Goal: Task Accomplishment & Management: Use online tool/utility

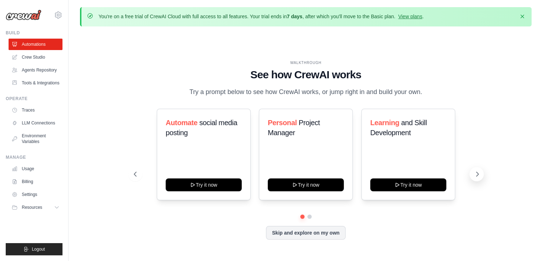
click at [477, 172] on icon at bounding box center [477, 174] width 2 height 4
click at [31, 60] on link "Crew Studio" at bounding box center [36, 56] width 54 height 11
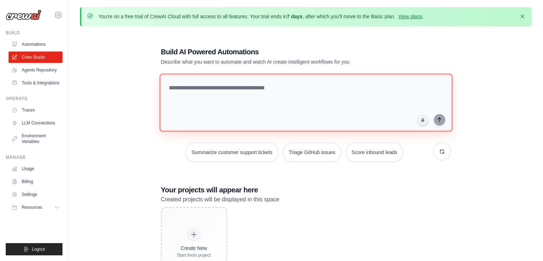
click at [212, 90] on textarea at bounding box center [305, 103] width 293 height 58
click at [310, 87] on textarea at bounding box center [305, 103] width 293 height 58
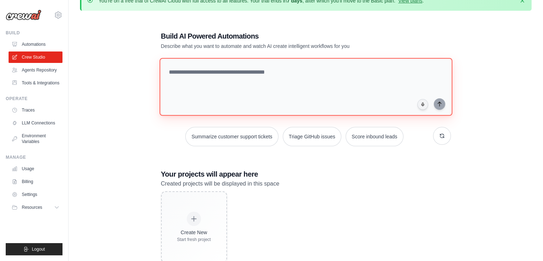
scroll to position [3, 0]
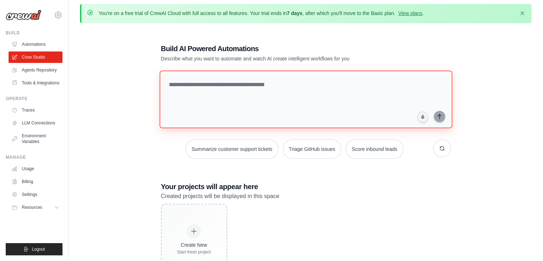
click at [221, 86] on textarea at bounding box center [305, 99] width 293 height 58
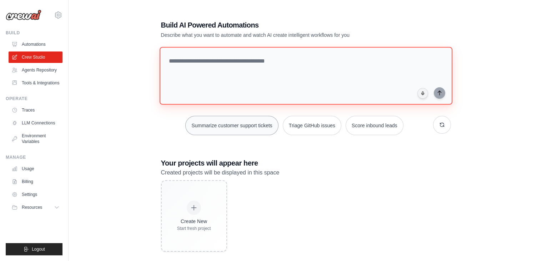
scroll to position [39, 0]
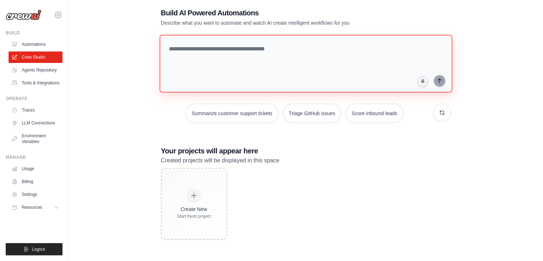
paste textarea "**********"
type textarea "**********"
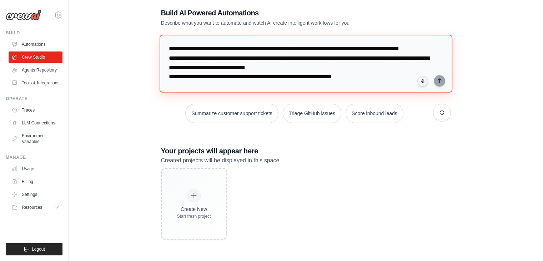
scroll to position [415, 0]
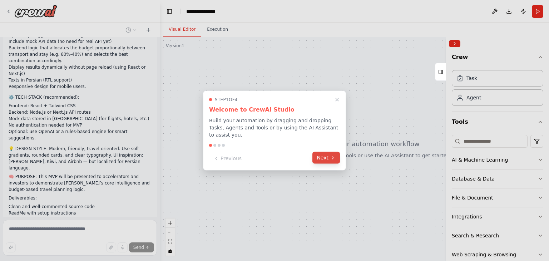
scroll to position [175, 0]
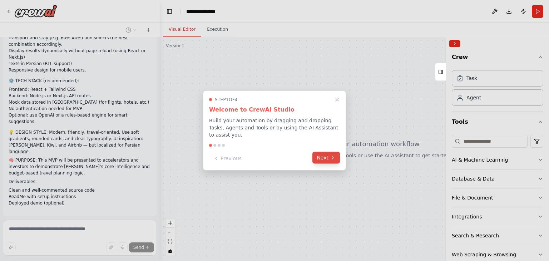
click at [323, 154] on button "Next" at bounding box center [325, 158] width 27 height 12
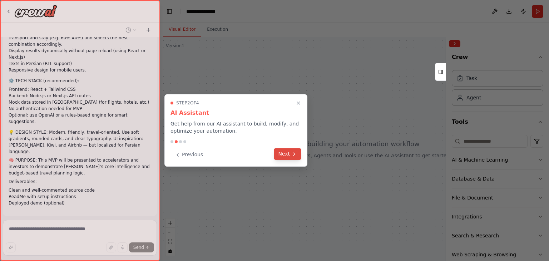
click at [279, 153] on button "Next" at bounding box center [287, 154] width 27 height 12
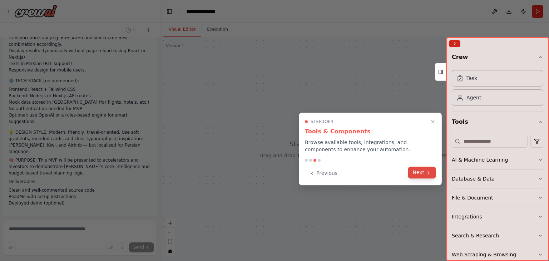
click at [416, 172] on button "Next" at bounding box center [421, 172] width 27 height 12
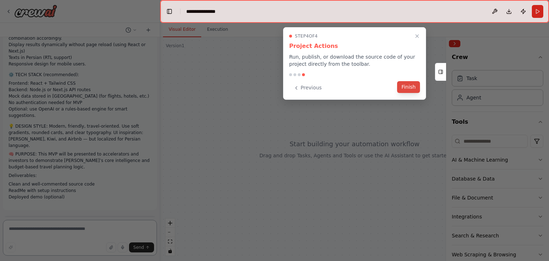
scroll to position [187, 0]
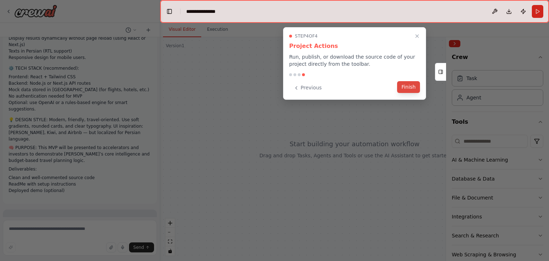
click at [412, 90] on button "Finish" at bounding box center [408, 87] width 23 height 12
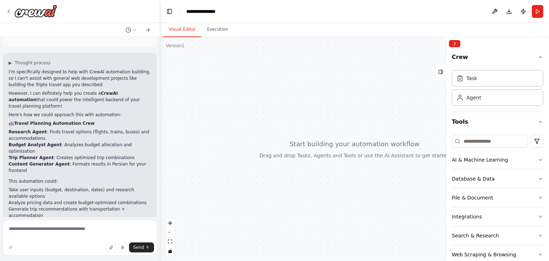
scroll to position [350, 0]
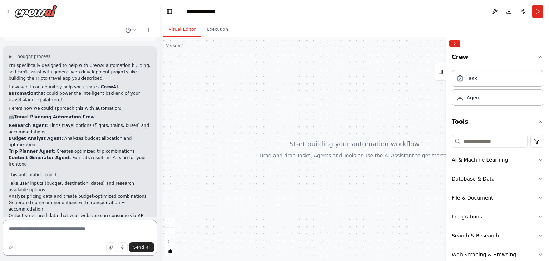
click at [98, 226] on textarea at bounding box center [80, 238] width 154 height 36
click at [71, 223] on p "Would you like me to build a CrewAI automation that handles the intelligent tri…" at bounding box center [80, 236] width 142 height 26
click at [94, 223] on p "Would you like me to build a CrewAI automation that handles the intelligent tri…" at bounding box center [80, 236] width 142 height 26
click at [106, 223] on p "Would you like me to build a CrewAI automation that handles the intelligent tri…" at bounding box center [80, 236] width 142 height 26
click at [121, 223] on p "Would you like me to build a CrewAI automation that handles the intelligent tri…" at bounding box center [80, 236] width 142 height 26
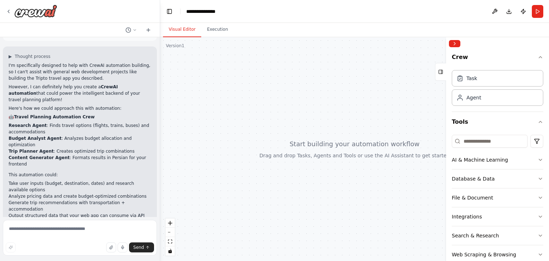
drag, startPoint x: 137, startPoint y: 177, endPoint x: 127, endPoint y: 180, distance: 10.7
click at [137, 223] on p "Would you like me to build a CrewAI automation that handles the intelligent tri…" at bounding box center [80, 236] width 142 height 26
click at [37, 223] on p "Would you like me to build a CrewAI automation that handles the intelligent tri…" at bounding box center [80, 236] width 142 height 26
click at [50, 223] on p "Would you like me to build a CrewAI automation that handles the intelligent tri…" at bounding box center [80, 236] width 142 height 26
drag, startPoint x: 87, startPoint y: 184, endPoint x: 107, endPoint y: 182, distance: 20.5
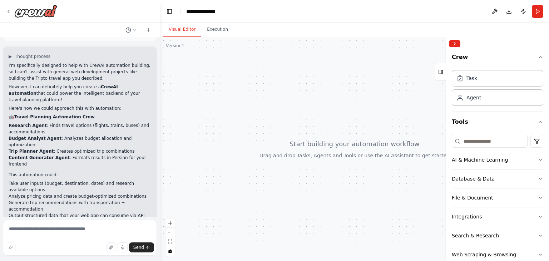
click at [107, 223] on p "Would you like me to build a CrewAI automation that handles the intelligent tri…" at bounding box center [80, 236] width 142 height 26
drag, startPoint x: 107, startPoint y: 182, endPoint x: 128, endPoint y: 188, distance: 21.7
click at [107, 223] on p "Would you like me to build a CrewAI automation that handles the intelligent tri…" at bounding box center [80, 236] width 142 height 26
click at [128, 223] on p "Would you like me to build a CrewAI automation that handles the intelligent tri…" at bounding box center [80, 236] width 142 height 26
click at [41, 251] on p "What do you think? Should we start building the automation crew for travel plan…" at bounding box center [80, 257] width 142 height 13
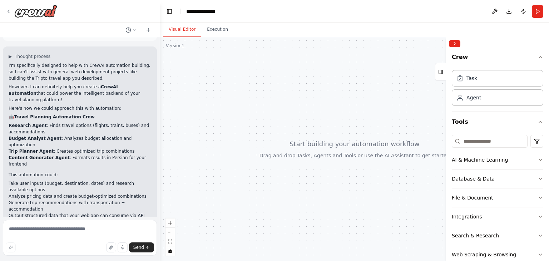
drag, startPoint x: 71, startPoint y: 198, endPoint x: 83, endPoint y: 199, distance: 12.2
click at [83, 251] on p "What do you think? Should we start building the automation crew for travel plan…" at bounding box center [80, 257] width 142 height 13
click at [87, 232] on textarea at bounding box center [80, 238] width 154 height 36
type textarea "**********"
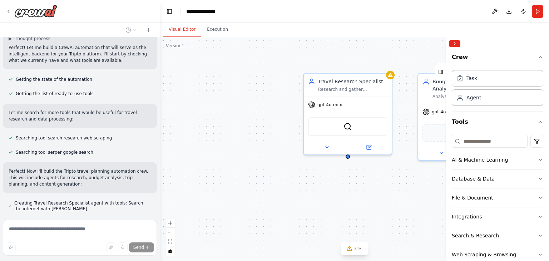
scroll to position [634, 0]
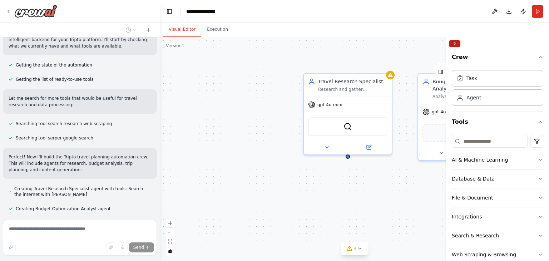
click at [452, 45] on button "Collapse right sidebar" at bounding box center [454, 43] width 11 height 7
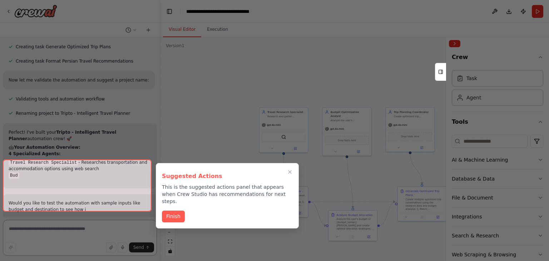
scroll to position [904, 0]
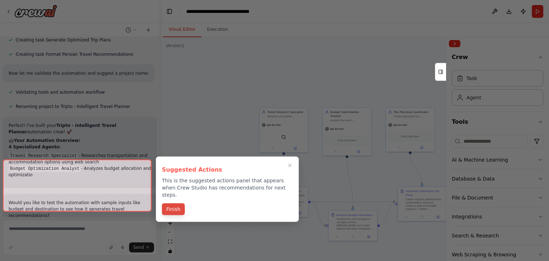
click at [176, 203] on button "Finish" at bounding box center [173, 209] width 23 height 12
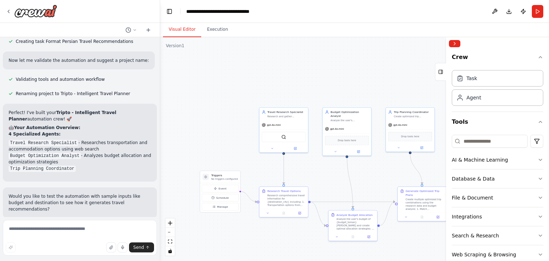
click at [110, 259] on button "Run Automation" at bounding box center [80, 264] width 142 height 11
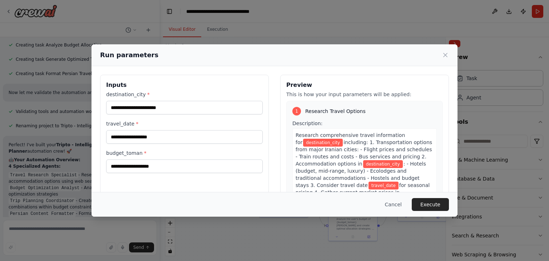
scroll to position [893, 0]
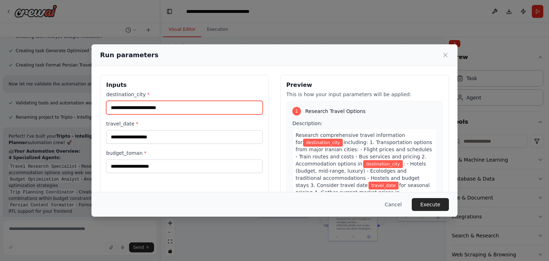
click at [162, 102] on input "destination_city *" at bounding box center [184, 108] width 156 height 14
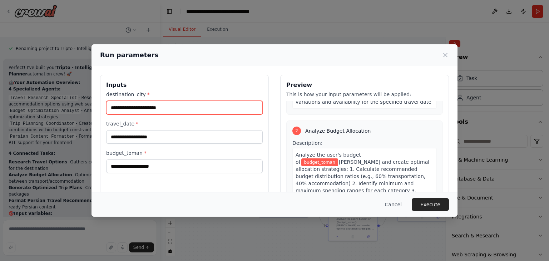
scroll to position [0, 0]
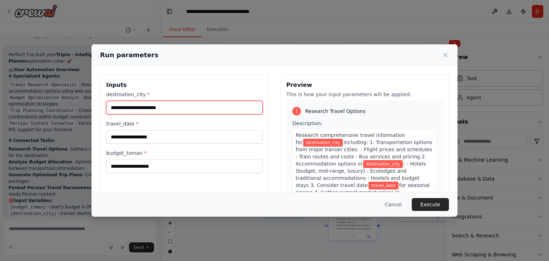
click at [163, 109] on input "destination_city *" at bounding box center [184, 108] width 156 height 14
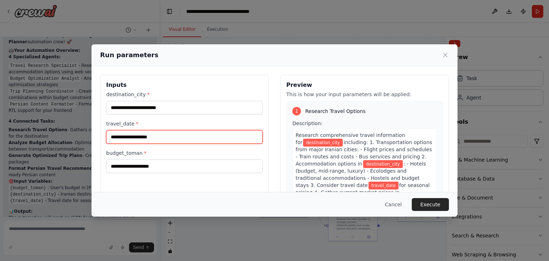
click at [135, 142] on input "travel_date *" at bounding box center [184, 137] width 156 height 14
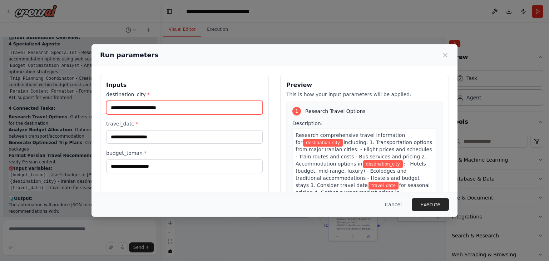
click at [133, 104] on input "destination_city *" at bounding box center [184, 108] width 156 height 14
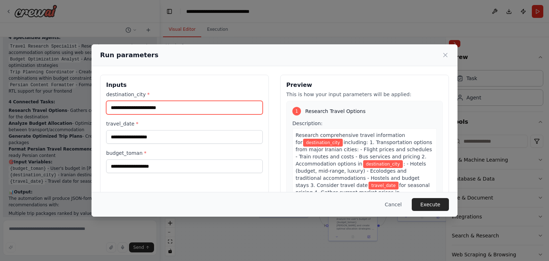
click at [166, 109] on input "destination_city *" at bounding box center [184, 108] width 156 height 14
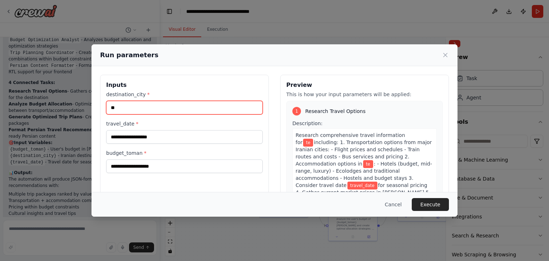
scroll to position [1039, 0]
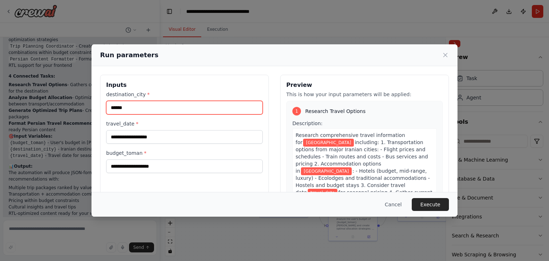
type input "******"
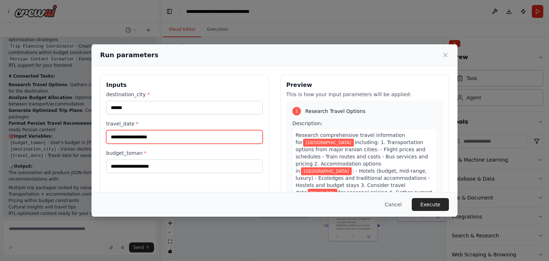
click at [151, 137] on input "travel_date *" at bounding box center [184, 137] width 156 height 14
type input "*"
type input "**********"
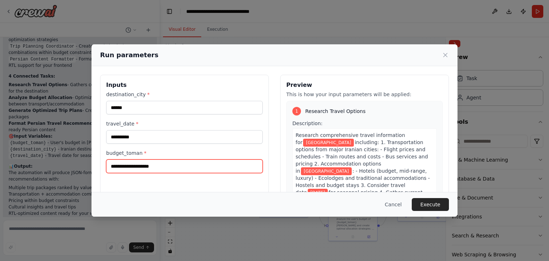
click at [145, 166] on input "budget_toman *" at bounding box center [184, 166] width 156 height 14
type input "********"
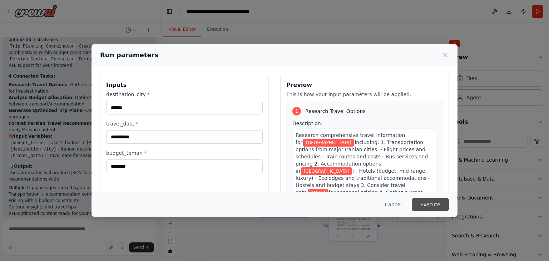
click at [437, 206] on button "Execute" at bounding box center [429, 204] width 37 height 13
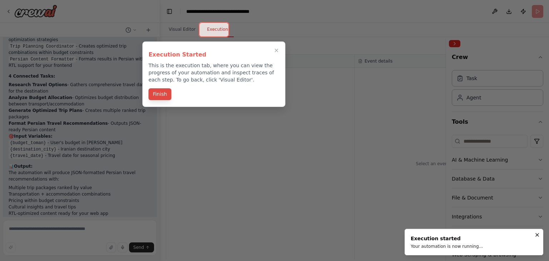
click at [166, 96] on button "Finish" at bounding box center [159, 94] width 23 height 12
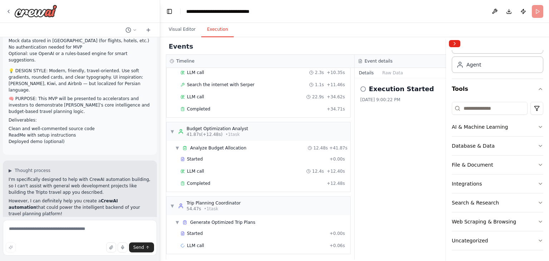
scroll to position [254, 0]
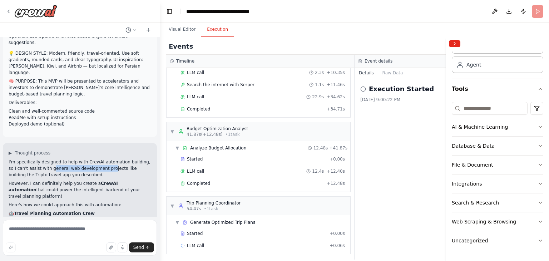
drag, startPoint x: 41, startPoint y: 135, endPoint x: 95, endPoint y: 136, distance: 53.9
click at [95, 159] on p "I'm specifically designed to help with CrewAI automation building, so I can't a…" at bounding box center [80, 168] width 142 height 19
drag, startPoint x: 116, startPoint y: 137, endPoint x: 132, endPoint y: 137, distance: 15.4
click at [132, 159] on p "I'm specifically designed to help with CrewAI automation building, so I can't a…" at bounding box center [80, 168] width 142 height 19
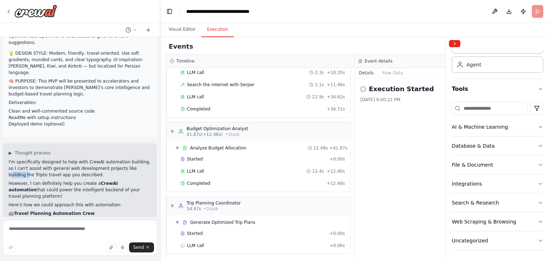
click at [132, 159] on p "I'm specifically designed to help with CrewAI automation building, so I can't a…" at bounding box center [80, 168] width 142 height 19
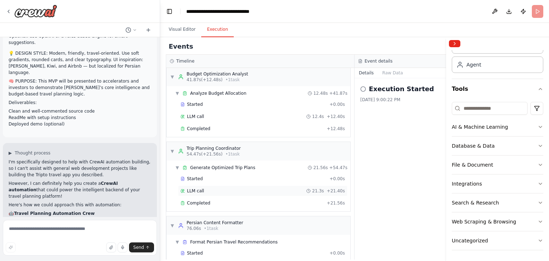
scroll to position [170, 0]
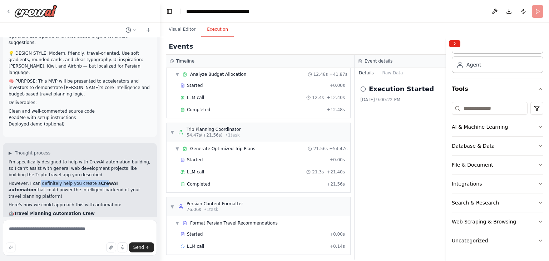
drag, startPoint x: 35, startPoint y: 150, endPoint x: 98, endPoint y: 153, distance: 62.9
click at [97, 180] on p "However, I can definitely help you create a CrewAI automation that could power …" at bounding box center [80, 189] width 142 height 19
click at [100, 181] on strong "CrewAI automation" at bounding box center [63, 186] width 109 height 11
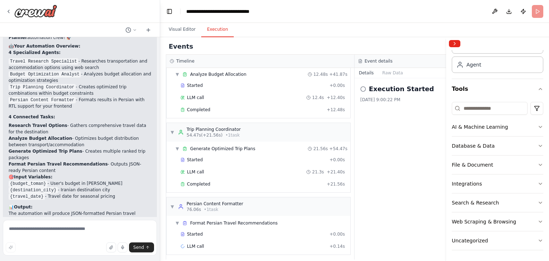
scroll to position [1039, 0]
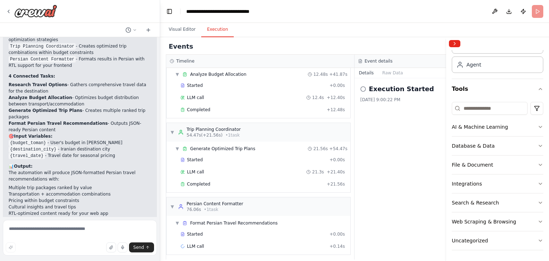
click at [15, 169] on p "The automation will produce JSON-formatted Persian travel recommendations with:" at bounding box center [80, 175] width 142 height 13
drag, startPoint x: 44, startPoint y: 113, endPoint x: 51, endPoint y: 111, distance: 7.1
click at [45, 169] on p "The automation will produce JSON-formatted Persian travel recommendations with:" at bounding box center [80, 175] width 142 height 13
drag, startPoint x: 51, startPoint y: 111, endPoint x: 98, endPoint y: 105, distance: 47.5
click at [86, 169] on p "The automation will produce JSON-formatted Persian travel recommendations with:" at bounding box center [80, 175] width 142 height 13
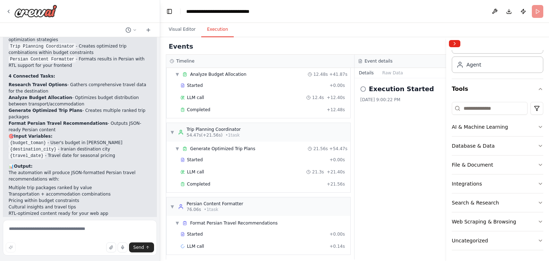
click at [98, 169] on p "The automation will produce JSON-formatted Persian travel recommendations with:" at bounding box center [80, 175] width 142 height 13
drag, startPoint x: 44, startPoint y: 125, endPoint x: 60, endPoint y: 126, distance: 15.8
click at [58, 184] on ul "Multiple trip packages ranked by value Transportation + accommodation combinati…" at bounding box center [80, 200] width 142 height 32
drag, startPoint x: 67, startPoint y: 126, endPoint x: 71, endPoint y: 126, distance: 4.3
click at [67, 191] on li "Transportation + accommodation combinations" at bounding box center [80, 194] width 142 height 6
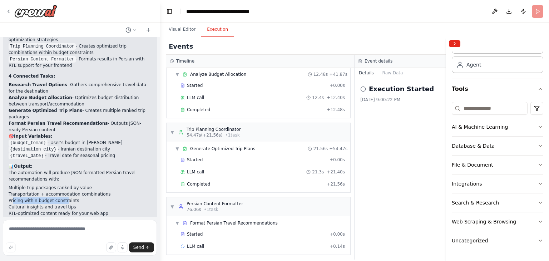
drag, startPoint x: 12, startPoint y: 134, endPoint x: 62, endPoint y: 135, distance: 49.6
click at [62, 197] on li "Pricing within budget constraints" at bounding box center [80, 200] width 142 height 6
click at [50, 210] on li "RTL-optimized content ready for your web app" at bounding box center [80, 213] width 142 height 6
drag, startPoint x: 12, startPoint y: 142, endPoint x: 37, endPoint y: 143, distance: 25.4
click at [37, 204] on li "Cultural insights and travel tips" at bounding box center [80, 207] width 142 height 6
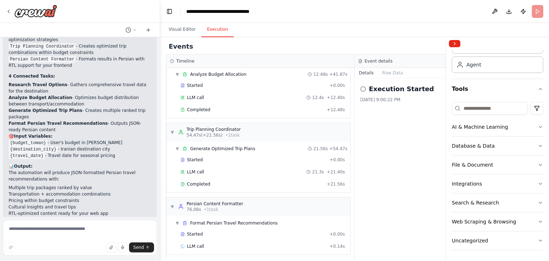
click at [49, 204] on li "Cultural insights and travel tips" at bounding box center [80, 207] width 142 height 6
drag, startPoint x: 14, startPoint y: 149, endPoint x: 45, endPoint y: 143, distance: 31.2
click at [45, 184] on ul "Multiple trip packages ranked by value Transportation + accommodation combinati…" at bounding box center [80, 200] width 142 height 32
click at [94, 210] on li "RTL-optimized content ready for your web app" at bounding box center [80, 213] width 142 height 6
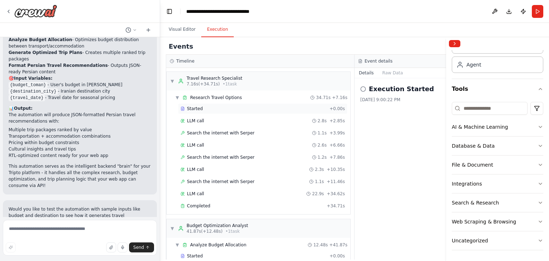
scroll to position [182, 0]
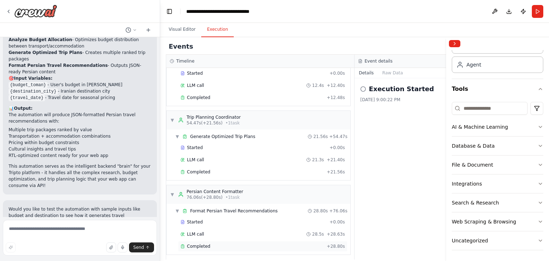
click at [204, 241] on div "Completed + 28.80s" at bounding box center [262, 246] width 169 height 11
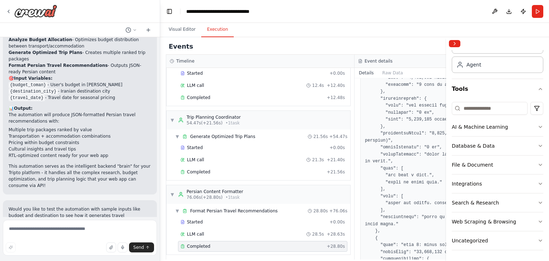
scroll to position [393, 0]
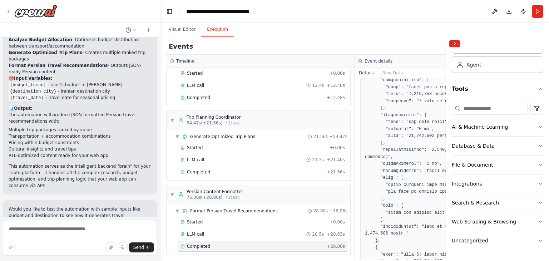
click at [459, 49] on div at bounding box center [497, 43] width 103 height 13
click at [457, 44] on button "Collapse right sidebar" at bounding box center [454, 43] width 11 height 7
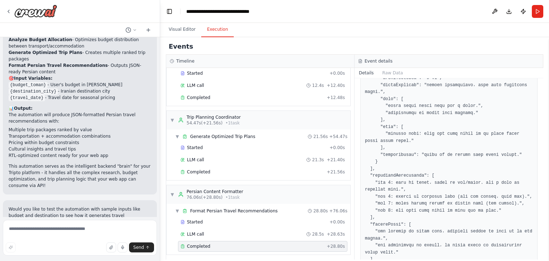
scroll to position [1208, 0]
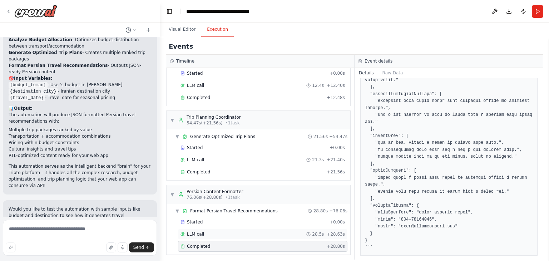
click at [265, 231] on div "LLM call 28.5s + 28.63s" at bounding box center [262, 234] width 164 height 6
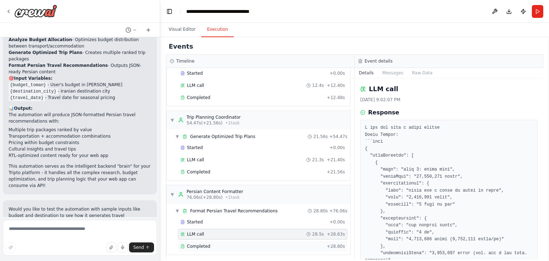
click at [267, 243] on div "Completed" at bounding box center [251, 246] width 143 height 6
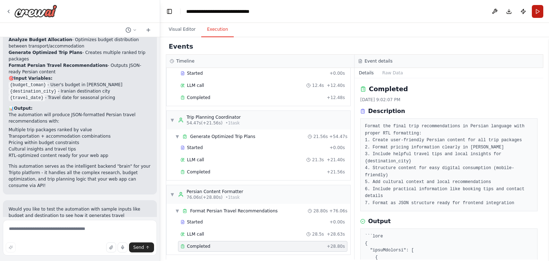
click at [537, 15] on button "Run" at bounding box center [536, 11] width 11 height 13
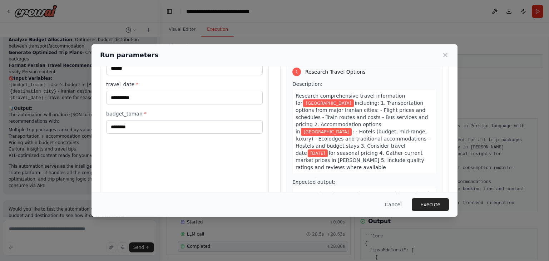
scroll to position [60, 0]
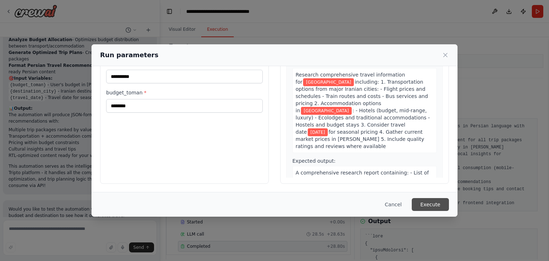
click at [429, 201] on button "Execute" at bounding box center [429, 204] width 37 height 13
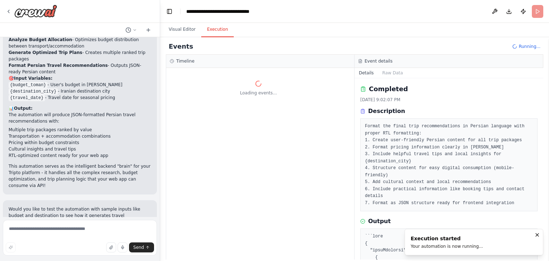
scroll to position [0, 0]
click at [383, 94] on div "Completed 10/13/2025, 9:02:07 PM Description Format the final trip recommendati…" at bounding box center [448, 147] width 177 height 127
click at [387, 89] on h2 "Completed" at bounding box center [388, 89] width 39 height 10
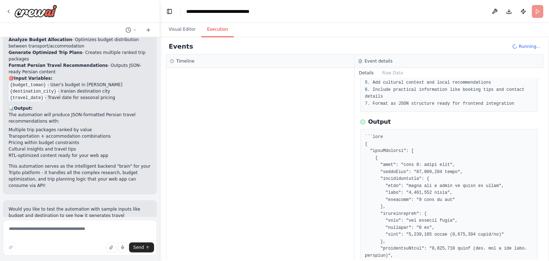
scroll to position [143, 0]
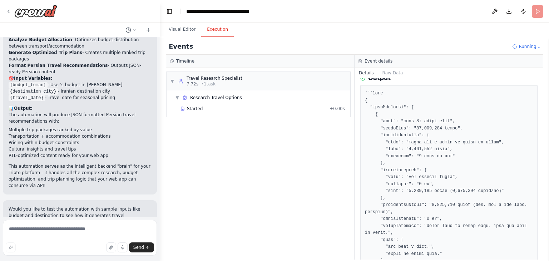
drag, startPoint x: 432, startPoint y: 150, endPoint x: 422, endPoint y: 151, distance: 10.0
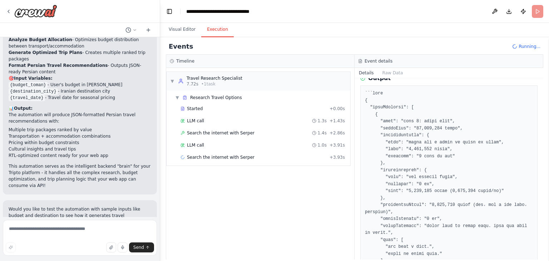
drag, startPoint x: 440, startPoint y: 186, endPoint x: 432, endPoint y: 186, distance: 8.2
drag, startPoint x: 455, startPoint y: 199, endPoint x: 449, endPoint y: 201, distance: 6.3
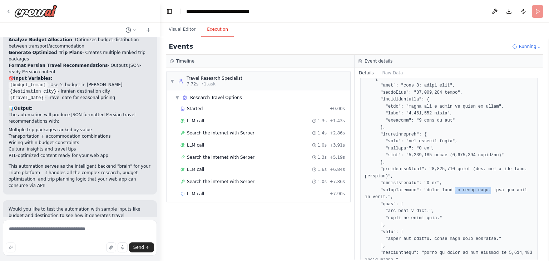
drag, startPoint x: 498, startPoint y: 180, endPoint x: 456, endPoint y: 182, distance: 42.2
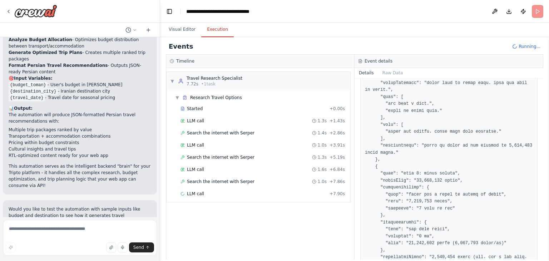
scroll to position [321, 0]
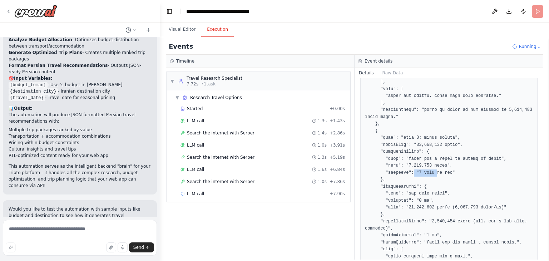
drag, startPoint x: 430, startPoint y: 162, endPoint x: 403, endPoint y: 162, distance: 27.1
drag, startPoint x: 439, startPoint y: 170, endPoint x: 446, endPoint y: 171, distance: 7.2
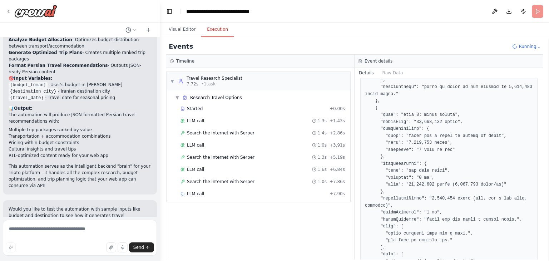
scroll to position [357, 0]
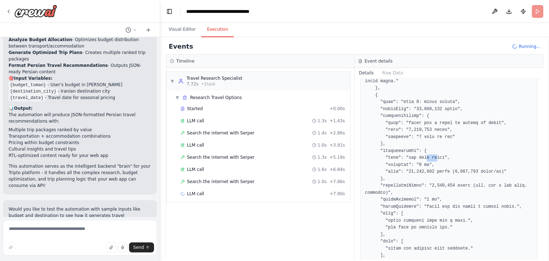
drag, startPoint x: 411, startPoint y: 149, endPoint x: 426, endPoint y: 149, distance: 14.6
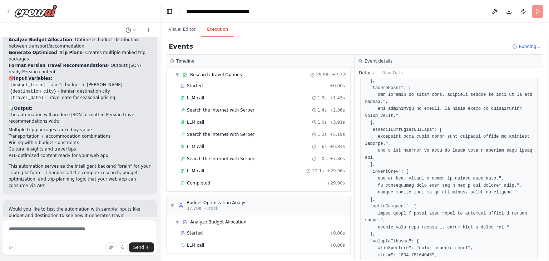
scroll to position [1101, 0]
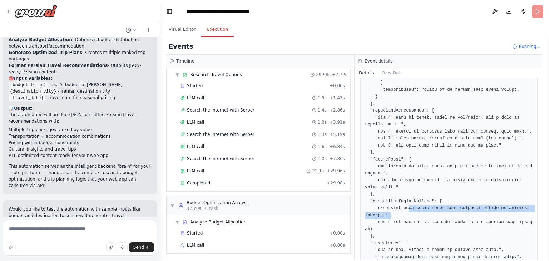
drag, startPoint x: 495, startPoint y: 203, endPoint x: 423, endPoint y: 205, distance: 71.4
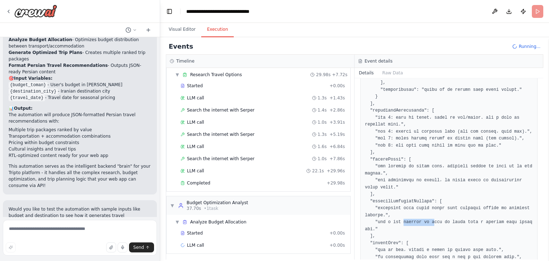
drag, startPoint x: 487, startPoint y: 216, endPoint x: 450, endPoint y: 217, distance: 37.5
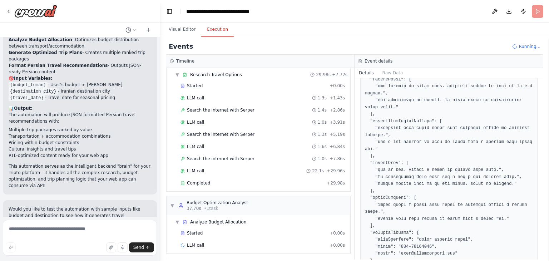
scroll to position [1208, 0]
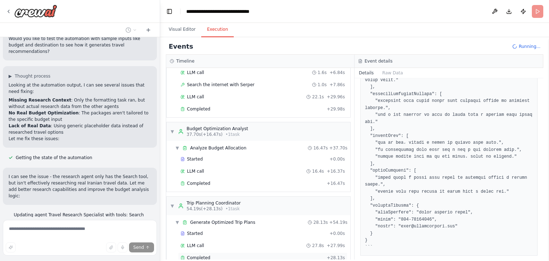
scroll to position [170, 0]
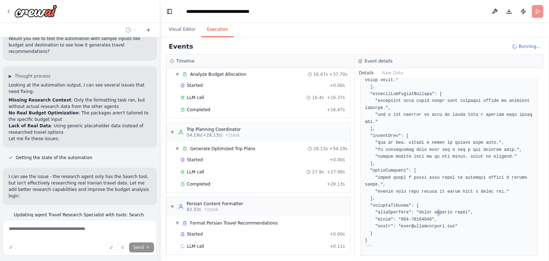
drag, startPoint x: 444, startPoint y: 205, endPoint x: 415, endPoint y: 211, distance: 29.8
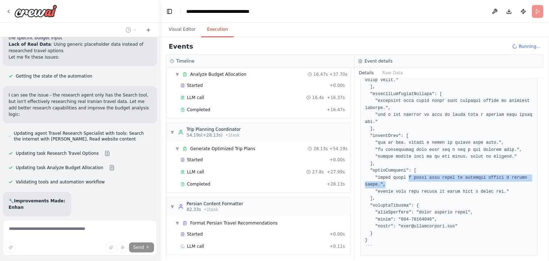
scroll to position [1355, 0]
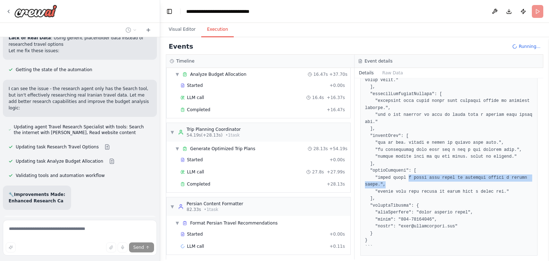
drag, startPoint x: 492, startPoint y: 173, endPoint x: 386, endPoint y: 178, distance: 105.4
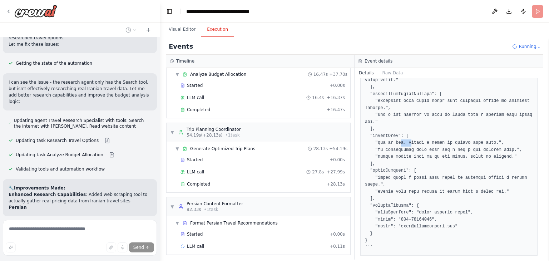
scroll to position [1368, 0]
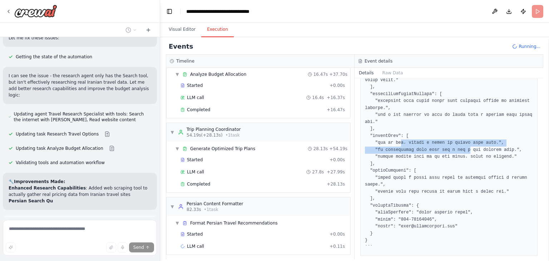
drag, startPoint x: 460, startPoint y: 135, endPoint x: 415, endPoint y: 139, distance: 45.9
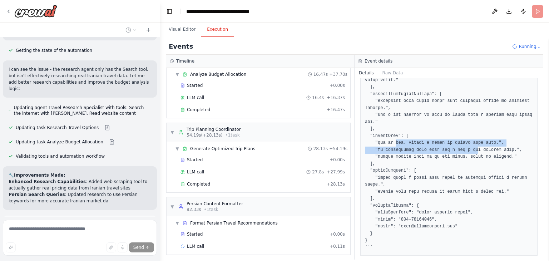
drag, startPoint x: 439, startPoint y: 143, endPoint x: 409, endPoint y: 146, distance: 30.1
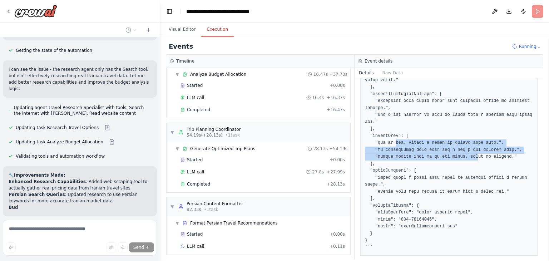
drag, startPoint x: 409, startPoint y: 146, endPoint x: 433, endPoint y: 150, distance: 24.3
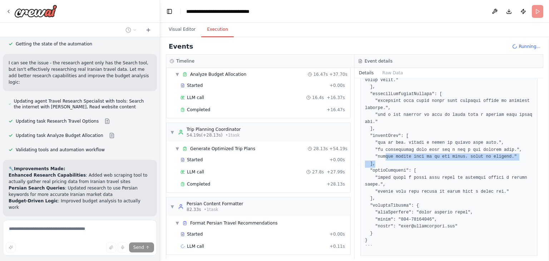
drag, startPoint x: 500, startPoint y: 148, endPoint x: 423, endPoint y: 154, distance: 76.7
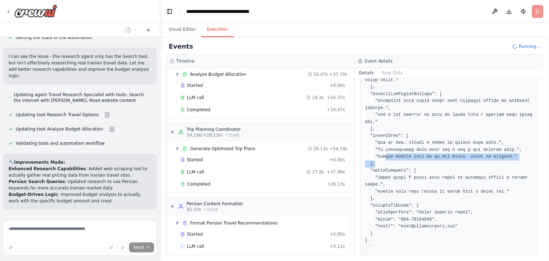
scroll to position [1172, 0]
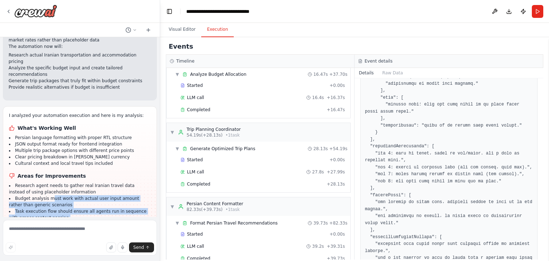
scroll to position [1532, 0]
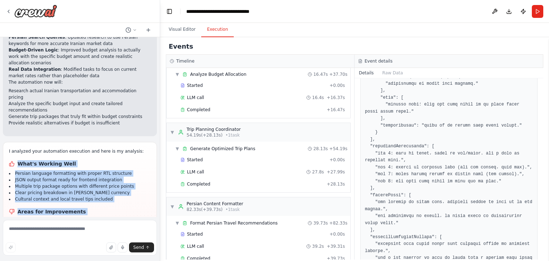
drag, startPoint x: 92, startPoint y: 145, endPoint x: 12, endPoint y: 59, distance: 117.0
click at [12, 148] on div "I analyzed your automation execution and here is my analysis: What's Working We…" at bounding box center [80, 217] width 142 height 139
copy div "What's Working Well Persian language formatting with proper RTL structure JSON …"
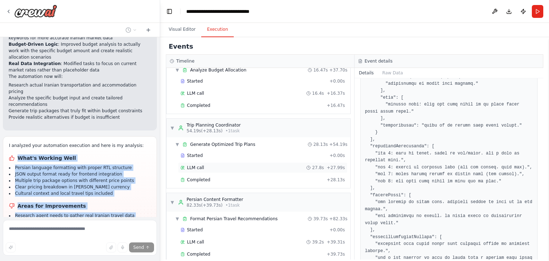
scroll to position [182, 0]
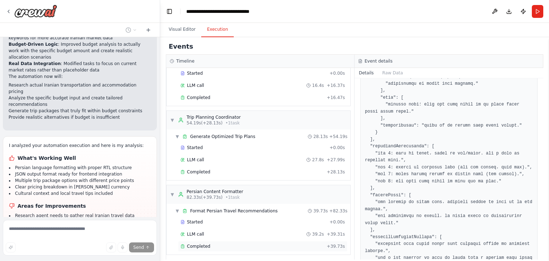
click at [214, 243] on div "Completed" at bounding box center [251, 246] width 143 height 6
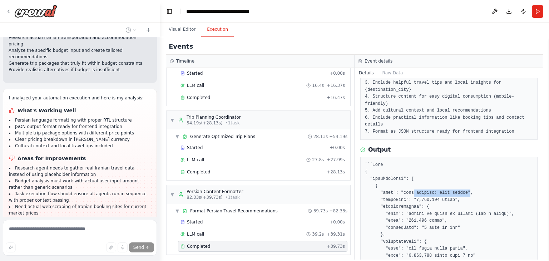
scroll to position [1585, 0]
drag, startPoint x: 466, startPoint y: 186, endPoint x: 435, endPoint y: 187, distance: 31.8
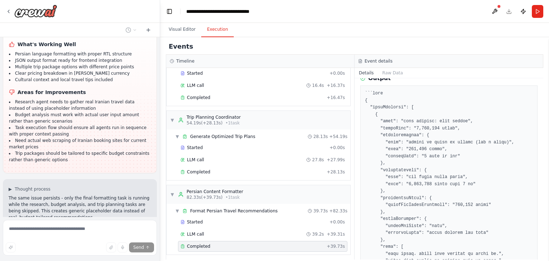
scroll to position [1657, 0]
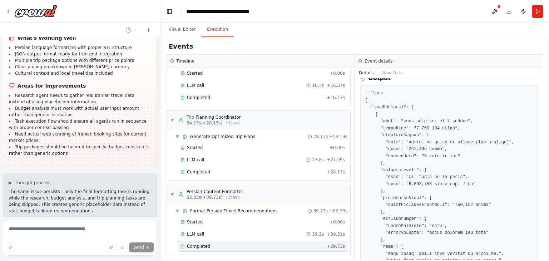
click at [76, 188] on p "The same issue persists - only the final formatting task is running while the r…" at bounding box center [80, 201] width 142 height 26
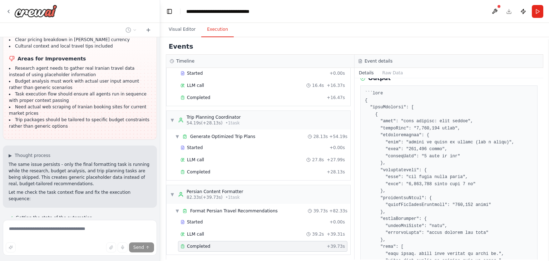
scroll to position [1699, 0]
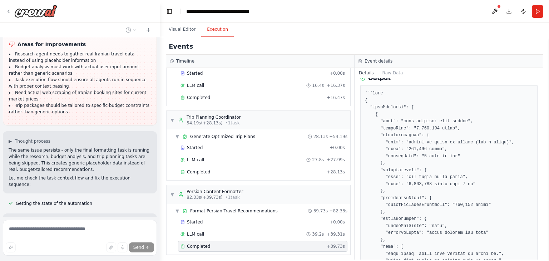
drag, startPoint x: 63, startPoint y: 115, endPoint x: 103, endPoint y: 113, distance: 40.0
click at [99, 219] on p "I can see the issue - the tasks have proper context dependencies, but there see…" at bounding box center [80, 232] width 142 height 26
click at [103, 219] on p "I can see the issue - the tasks have proper context dependencies, but there see…" at bounding box center [80, 232] width 142 height 26
drag, startPoint x: 33, startPoint y: 120, endPoint x: 116, endPoint y: 123, distance: 82.9
click at [116, 219] on p "I can see the issue - the tasks have proper context dependencies, but there see…" at bounding box center [80, 232] width 142 height 26
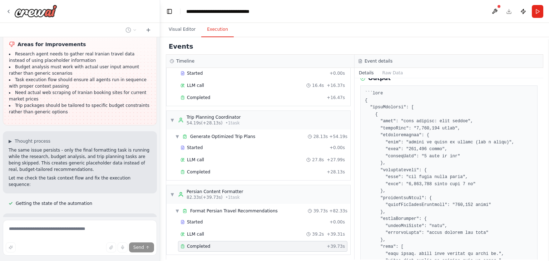
click at [116, 219] on p "I can see the issue - the tasks have proper context dependencies, but there see…" at bounding box center [80, 232] width 142 height 26
click at [119, 219] on p "I can see the issue - the tasks have proper context dependencies, but there see…" at bounding box center [80, 232] width 142 height 26
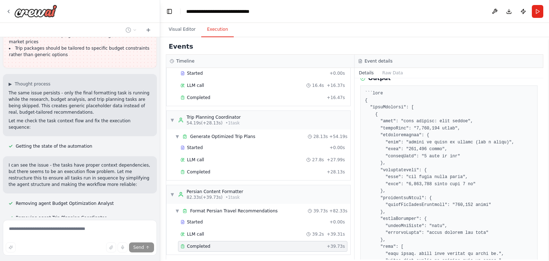
scroll to position [1770, 0]
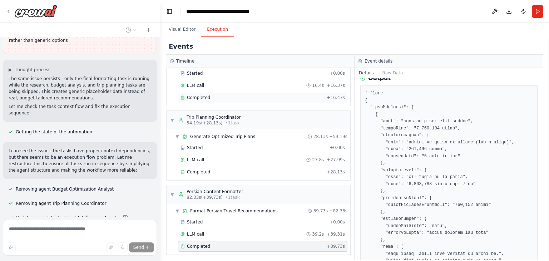
click at [219, 98] on div "Completed + 16.47s" at bounding box center [262, 97] width 169 height 11
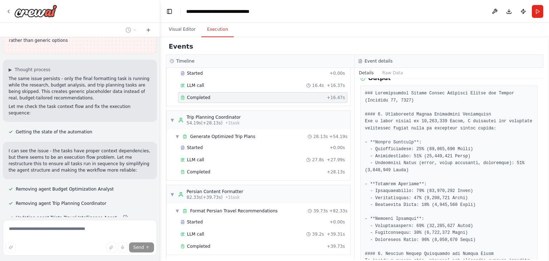
scroll to position [150, 0]
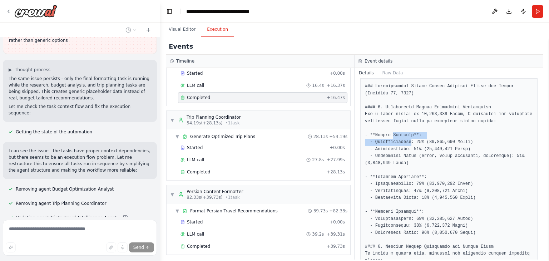
drag, startPoint x: 390, startPoint y: 136, endPoint x: 409, endPoint y: 140, distance: 19.7
drag, startPoint x: 409, startPoint y: 140, endPoint x: 436, endPoint y: 167, distance: 38.1
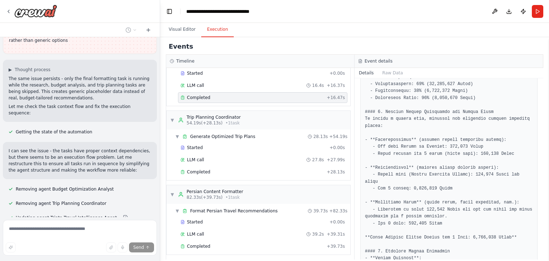
scroll to position [293, 0]
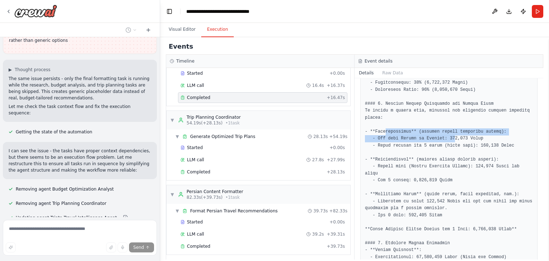
drag, startPoint x: 384, startPoint y: 130, endPoint x: 453, endPoint y: 136, distance: 69.5
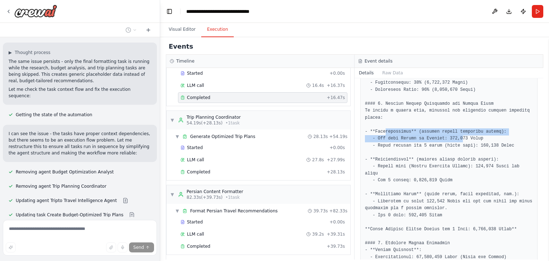
drag, startPoint x: 453, startPoint y: 136, endPoint x: 454, endPoint y: 140, distance: 4.0
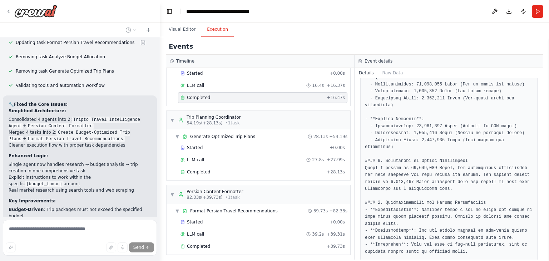
scroll to position [1980, 0]
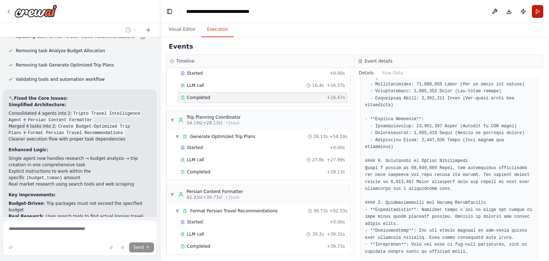
click at [538, 14] on button "Run" at bounding box center [536, 11] width 11 height 13
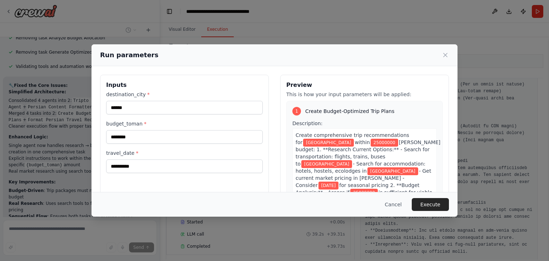
scroll to position [1999, 0]
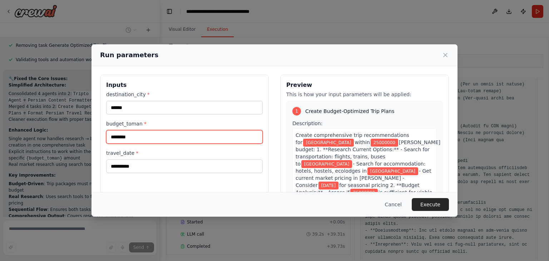
click at [140, 138] on input "********" at bounding box center [184, 137] width 156 height 14
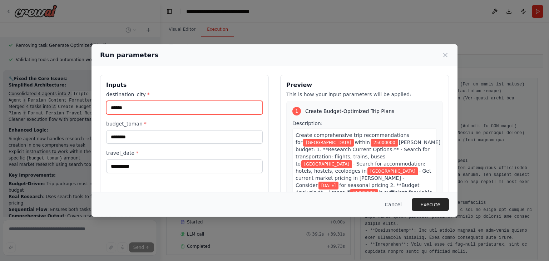
scroll to position [2006, 0]
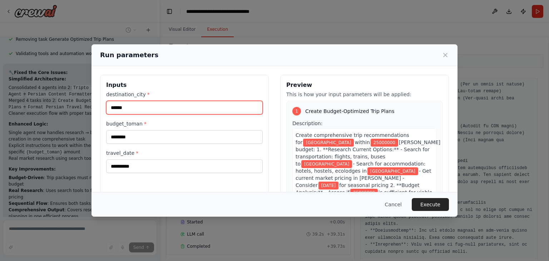
drag, startPoint x: 139, startPoint y: 103, endPoint x: 99, endPoint y: 99, distance: 39.5
click at [99, 99] on div "**********" at bounding box center [274, 159] width 366 height 186
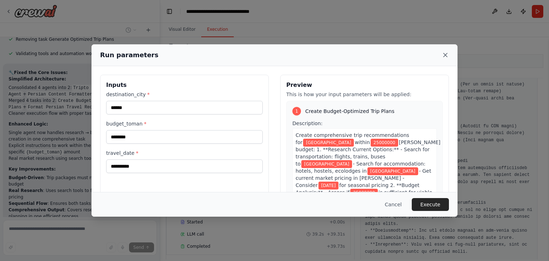
click at [443, 55] on icon at bounding box center [444, 54] width 7 height 7
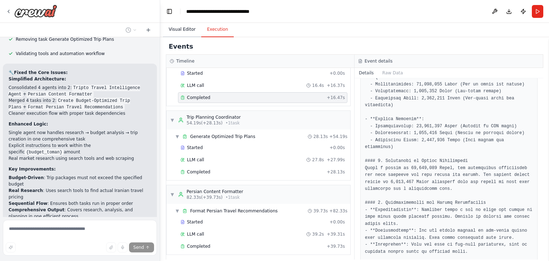
click at [194, 26] on button "Visual Editor" at bounding box center [182, 29] width 38 height 15
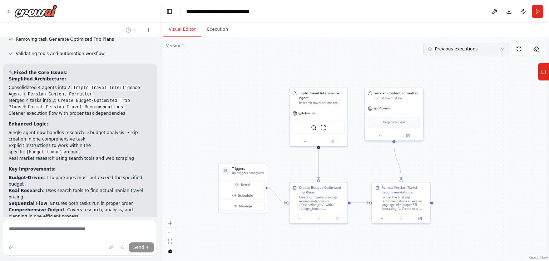
click at [468, 52] on button "Previous executions" at bounding box center [466, 49] width 86 height 12
click at [463, 94] on div ".deletable-edge-delete-btn { width: 20px; height: 20px; border: 0px solid #ffff…" at bounding box center [354, 149] width 389 height 224
click at [487, 52] on button "Previous executions" at bounding box center [466, 49] width 86 height 12
click at [521, 46] on button at bounding box center [518, 49] width 14 height 12
click at [517, 47] on icon at bounding box center [518, 49] width 4 height 4
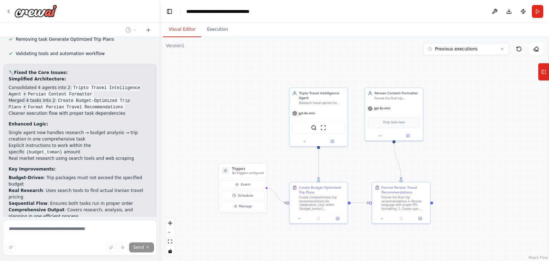
click at [517, 47] on icon at bounding box center [518, 49] width 4 height 4
click at [536, 12] on button "Run" at bounding box center [536, 11] width 11 height 13
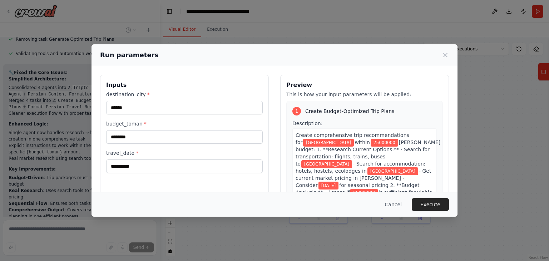
click at [231, 155] on label "travel_date *" at bounding box center [184, 152] width 156 height 7
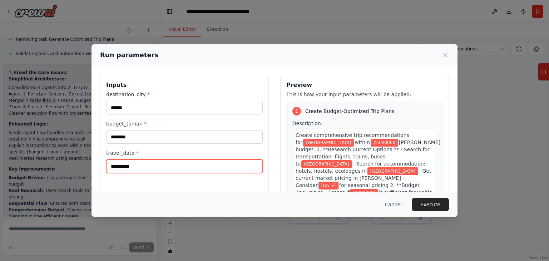
click at [231, 159] on input "**********" at bounding box center [184, 166] width 156 height 14
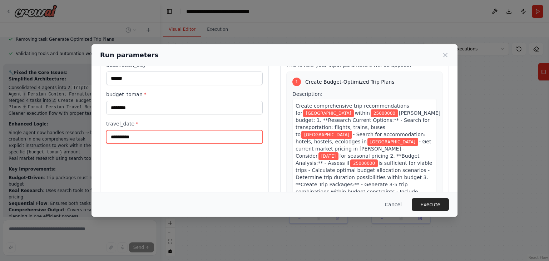
scroll to position [0, 0]
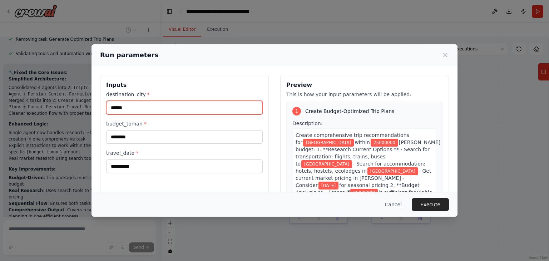
drag, startPoint x: 139, startPoint y: 106, endPoint x: 77, endPoint y: 101, distance: 62.3
click at [77, 101] on div "**********" at bounding box center [274, 130] width 549 height 261
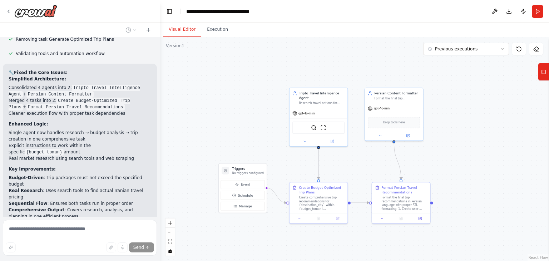
click at [194, 126] on div ".deletable-edge-delete-btn { width: 20px; height: 20px; border: 0px solid #ffff…" at bounding box center [354, 149] width 389 height 224
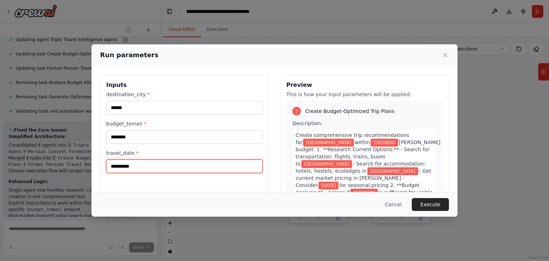
drag, startPoint x: 175, startPoint y: 165, endPoint x: 98, endPoint y: 162, distance: 76.5
click at [98, 162] on div "**********" at bounding box center [274, 159] width 366 height 186
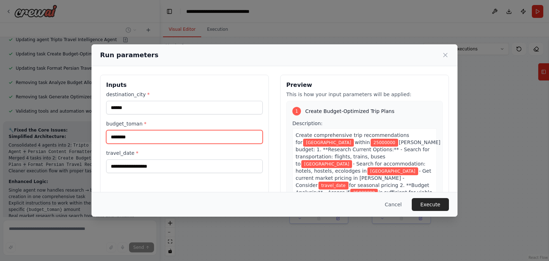
drag, startPoint x: 143, startPoint y: 136, endPoint x: 110, endPoint y: 121, distance: 36.3
click at [110, 121] on div "budget_toman * ********" at bounding box center [184, 132] width 156 height 24
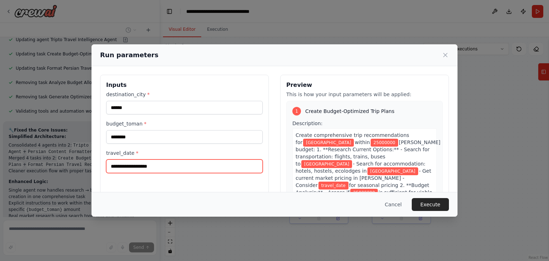
click at [242, 169] on input "travel_date *" at bounding box center [184, 166] width 156 height 14
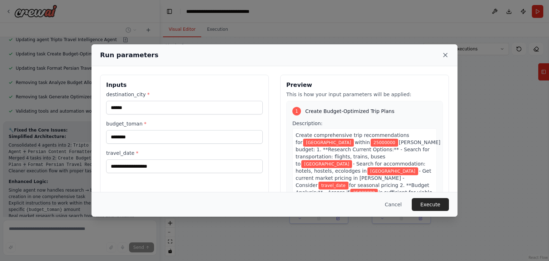
click at [444, 52] on icon at bounding box center [444, 54] width 7 height 7
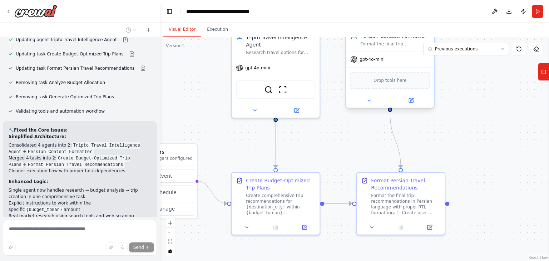
click at [395, 79] on span "Drop tools here" at bounding box center [389, 80] width 33 height 7
click at [394, 80] on span "Drop tools here" at bounding box center [389, 80] width 33 height 7
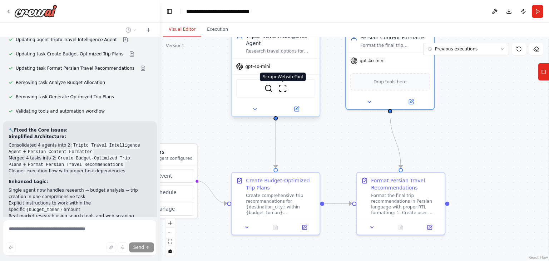
click at [281, 84] on img at bounding box center [282, 88] width 9 height 9
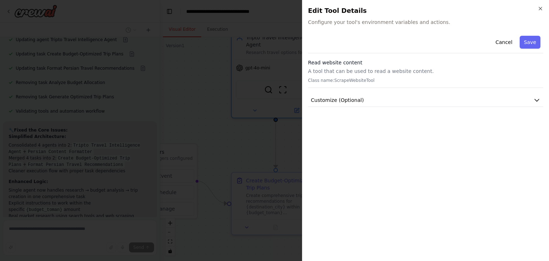
click at [538, 6] on icon "button" at bounding box center [540, 9] width 6 height 6
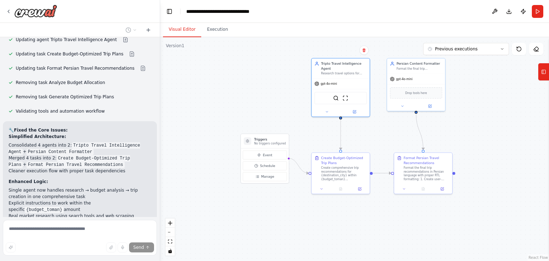
drag, startPoint x: 213, startPoint y: 166, endPoint x: 282, endPoint y: 127, distance: 79.0
click at [294, 145] on div ".deletable-edge-delete-btn { width: 20px; height: 20px; border: 0px solid #ffff…" at bounding box center [354, 149] width 389 height 224
click at [273, 116] on div ".deletable-edge-delete-btn { width: 20px; height: 20px; border: 0px solid #ffff…" at bounding box center [354, 149] width 389 height 224
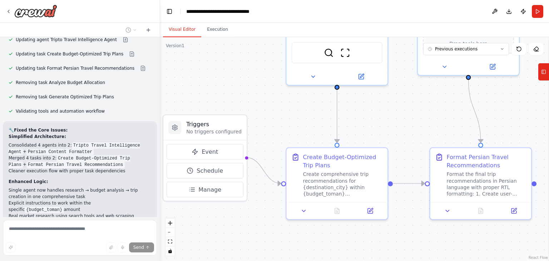
drag, startPoint x: 271, startPoint y: 113, endPoint x: 219, endPoint y: 79, distance: 62.6
click at [219, 79] on div ".deletable-edge-delete-btn { width: 20px; height: 20px; border: 0px solid #ffff…" at bounding box center [354, 149] width 389 height 224
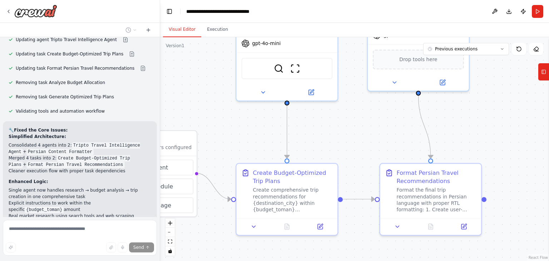
drag, startPoint x: 410, startPoint y: 122, endPoint x: 352, endPoint y: 137, distance: 59.9
click at [352, 137] on div ".deletable-edge-delete-btn { width: 20px; height: 20px; border: 0px solid #ffff…" at bounding box center [354, 149] width 389 height 224
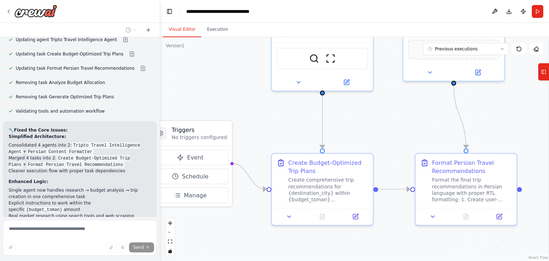
drag, startPoint x: 331, startPoint y: 155, endPoint x: 374, endPoint y: 145, distance: 44.4
click at [374, 145] on div ".deletable-edge-delete-btn { width: 20px; height: 20px; border: 0px solid #ffff…" at bounding box center [354, 149] width 389 height 224
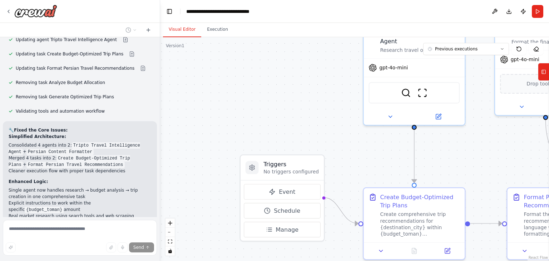
drag, startPoint x: 240, startPoint y: 106, endPoint x: 331, endPoint y: 140, distance: 98.0
click at [331, 140] on div ".deletable-edge-delete-btn { width: 20px; height: 20px; border: 0px solid #ffff…" at bounding box center [354, 149] width 389 height 224
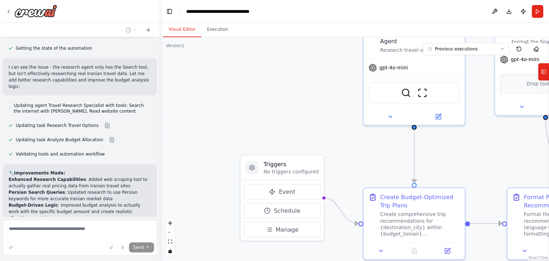
scroll to position [1198, 0]
